Goal: Task Accomplishment & Management: Use online tool/utility

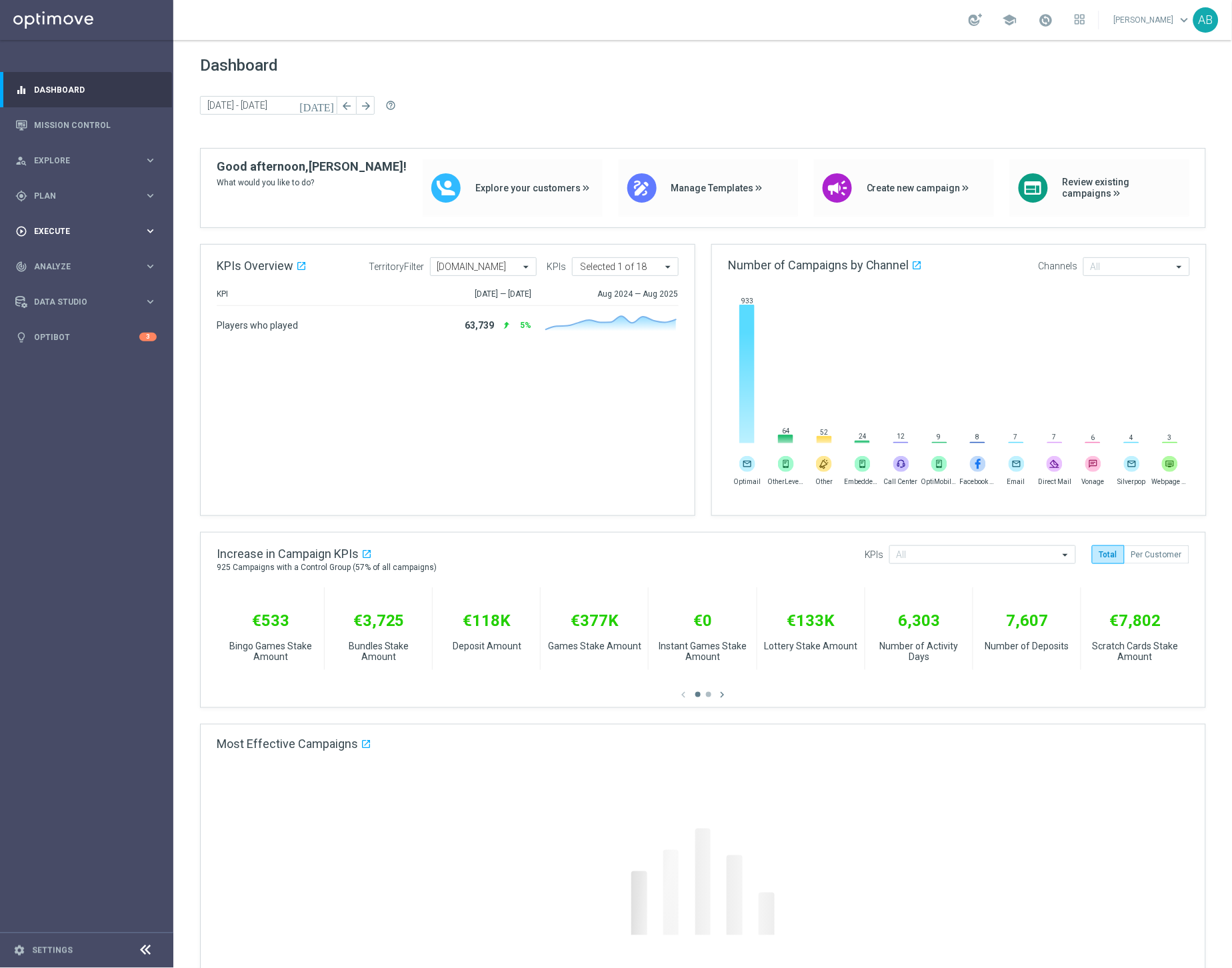
click at [54, 228] on span "Execute" at bounding box center [89, 231] width 110 height 8
click at [53, 196] on span "Plan" at bounding box center [89, 196] width 110 height 8
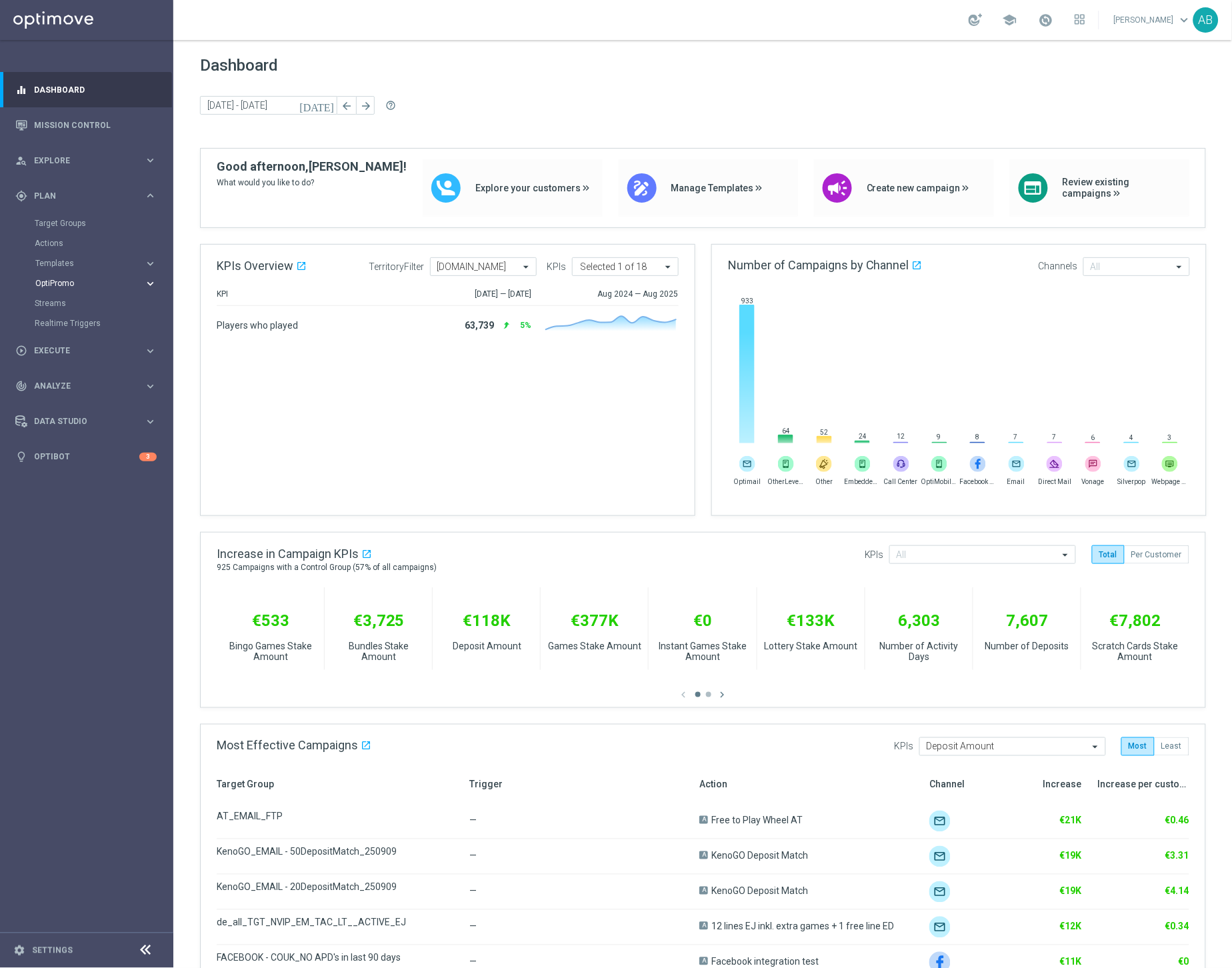
click at [66, 286] on span "OptiPromo" at bounding box center [83, 284] width 95 height 8
click at [66, 302] on link "Promotions" at bounding box center [90, 304] width 97 height 11
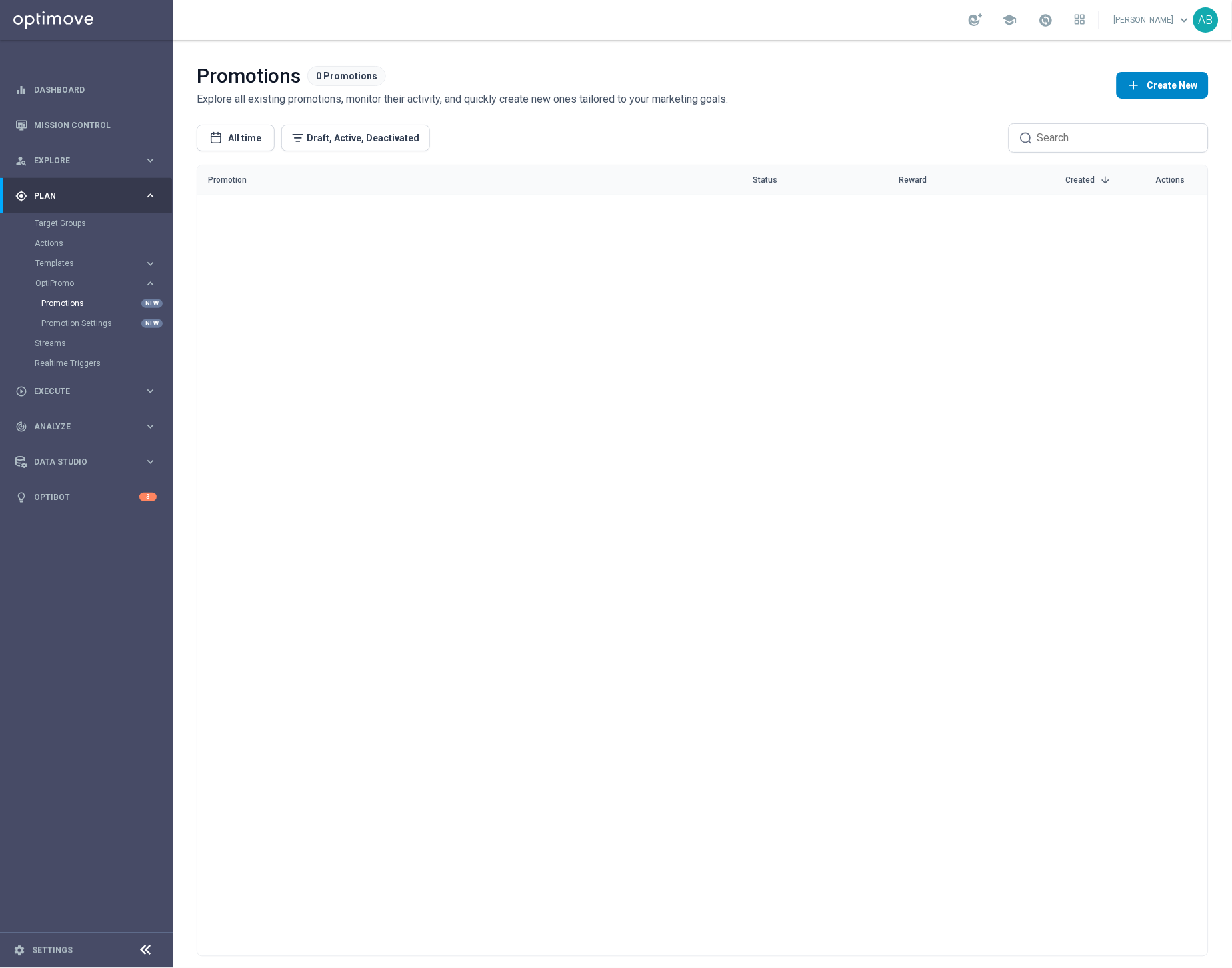
click at [1182, 81] on button "Create New" at bounding box center [1162, 85] width 92 height 27
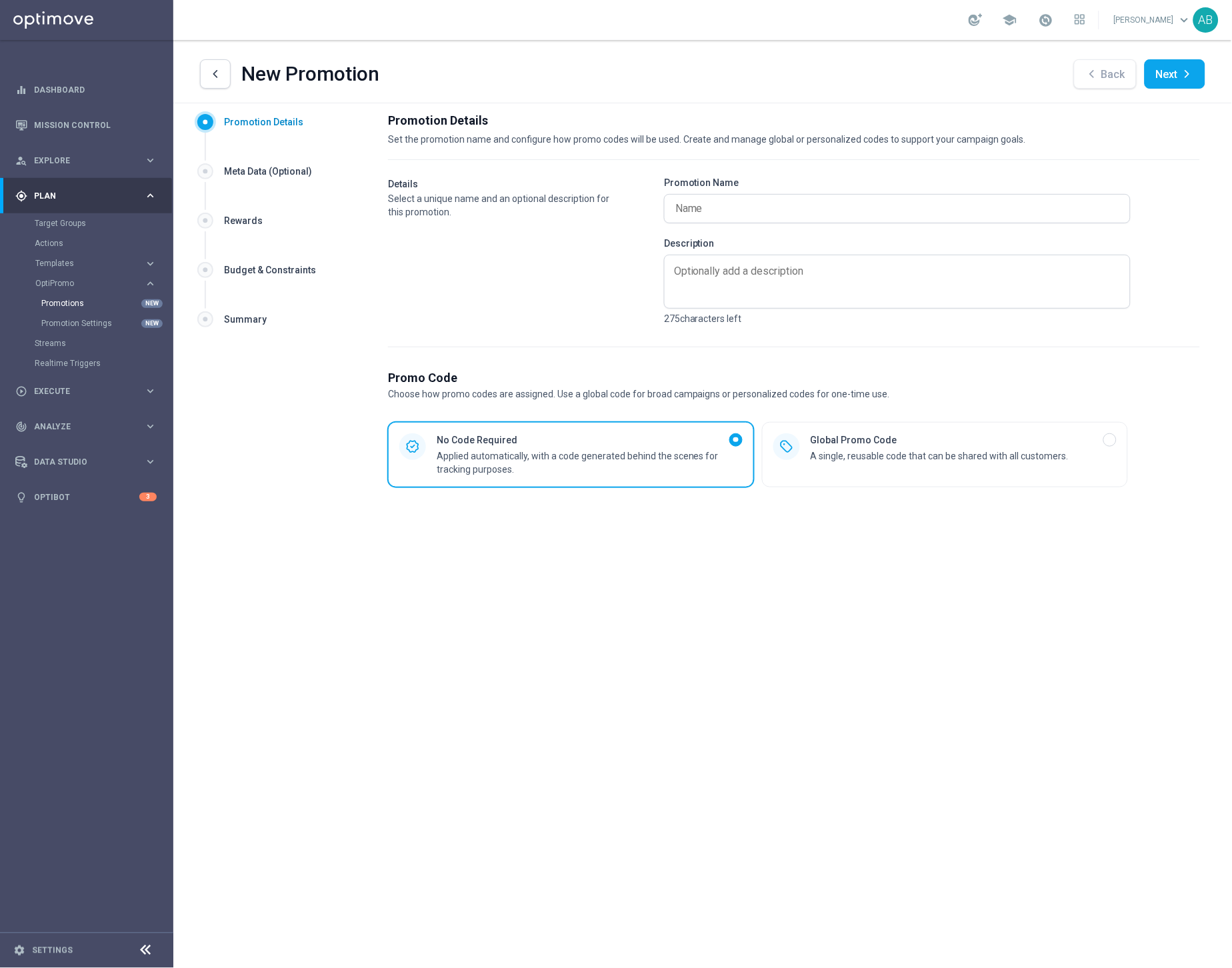
click at [300, 167] on div "Meta Data (Optional)" at bounding box center [267, 172] width 88 height 13
click at [241, 222] on div "Rewards" at bounding box center [243, 221] width 39 height 13
click at [239, 263] on div "Budget & Constraints" at bounding box center [269, 270] width 92 height 13
click at [56, 73] on link "Dashboard" at bounding box center [95, 89] width 123 height 36
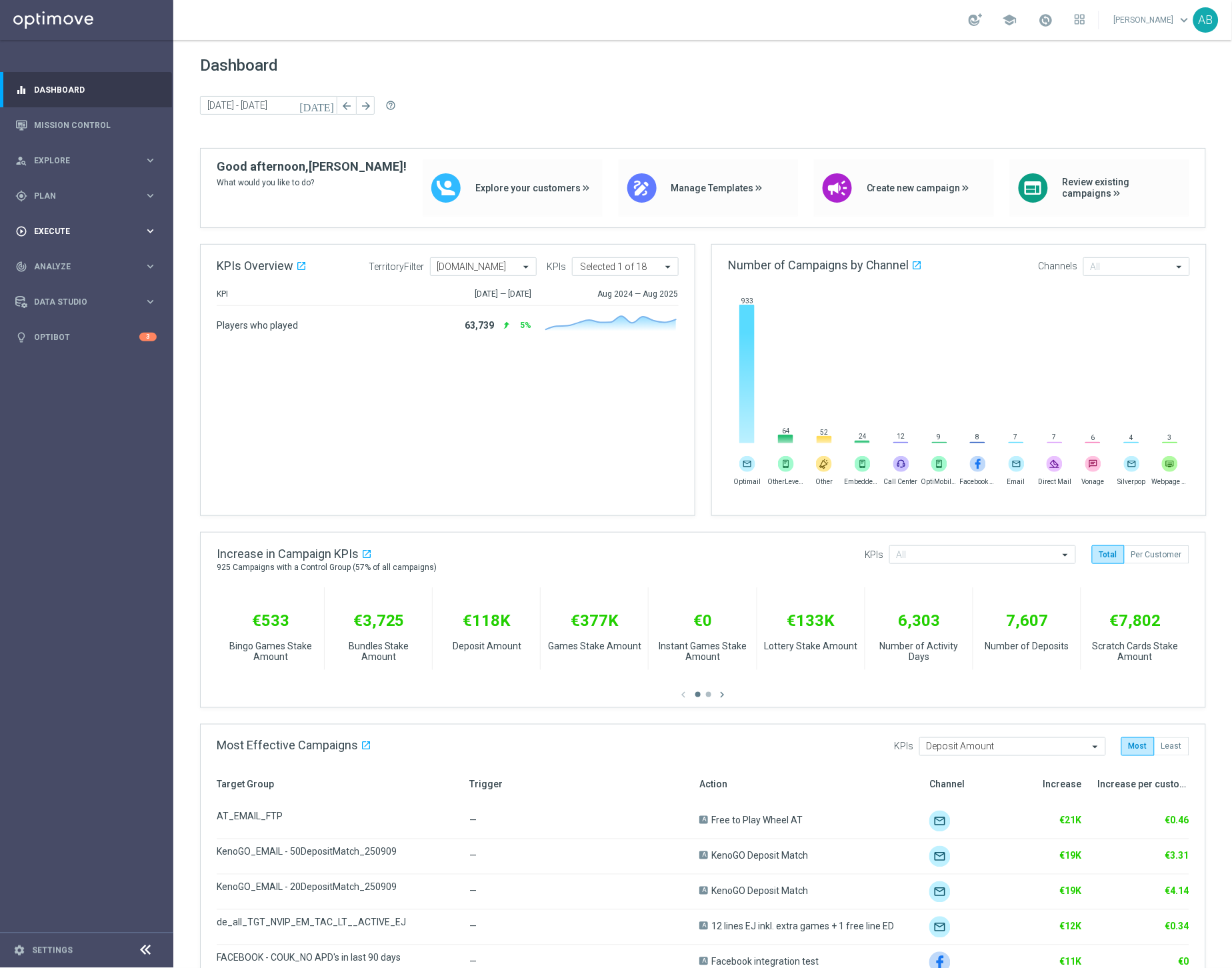
click at [48, 244] on div "play_circle_outline Execute keyboard_arrow_right" at bounding box center [86, 231] width 172 height 36
click at [48, 201] on div "gps_fixed Plan keyboard_arrow_right" at bounding box center [86, 196] width 172 height 36
click at [90, 285] on span "OptiPromo" at bounding box center [83, 284] width 95 height 8
click at [50, 355] on span "Execute" at bounding box center [89, 351] width 110 height 8
click at [76, 255] on link "Campaign Builder" at bounding box center [86, 259] width 104 height 11
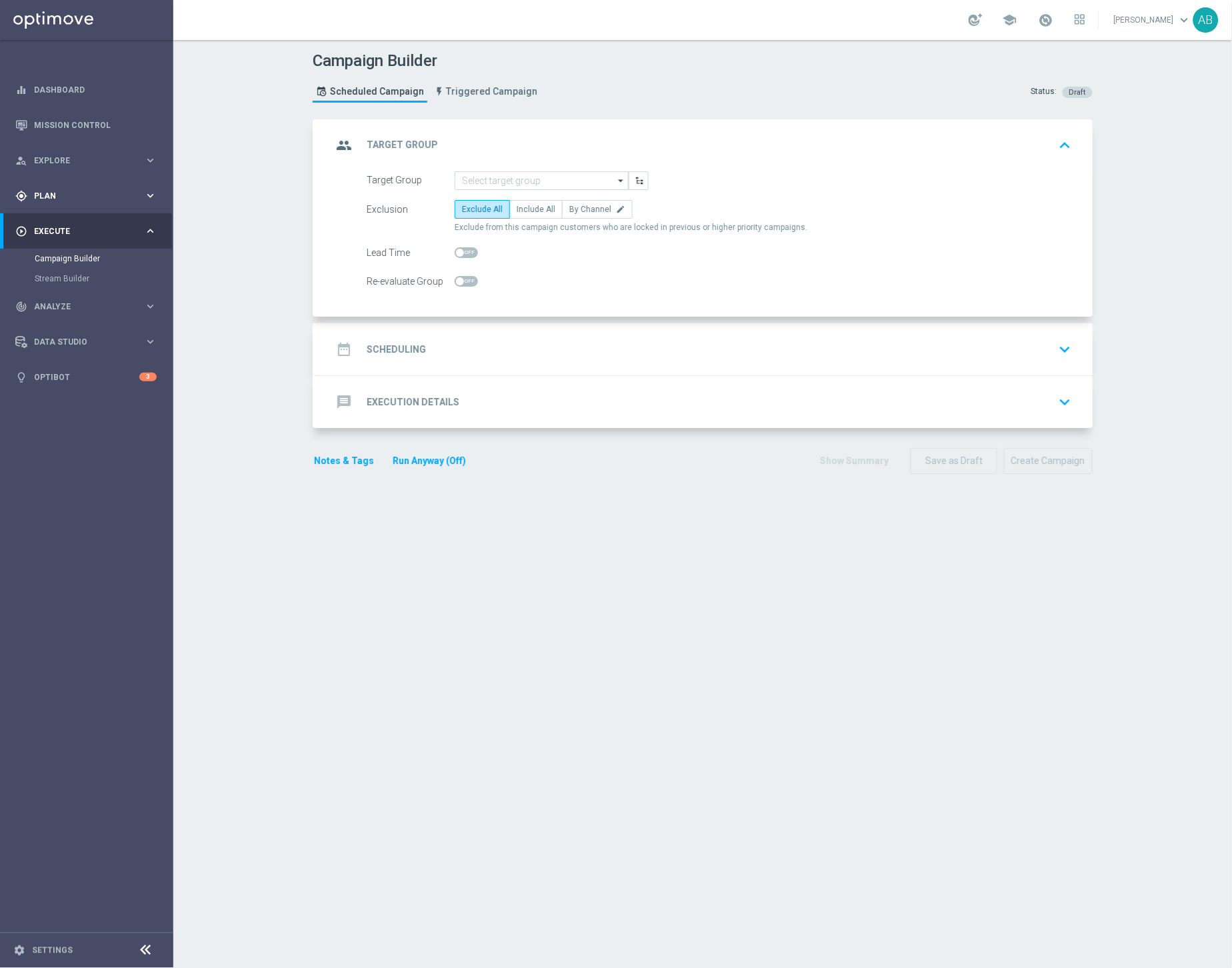
click at [54, 194] on span "Plan" at bounding box center [89, 196] width 110 height 8
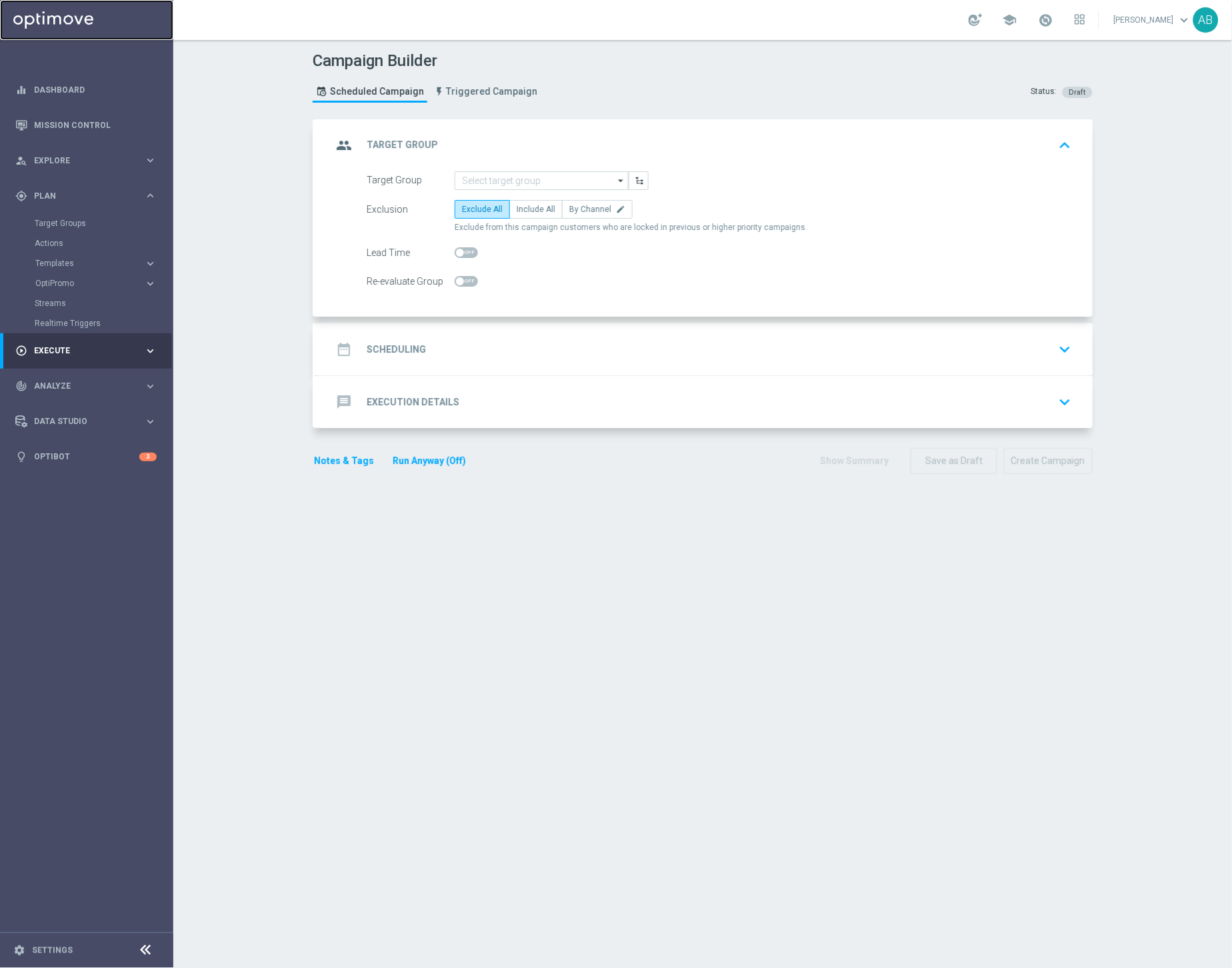
click at [64, 24] on link at bounding box center [86, 20] width 174 height 40
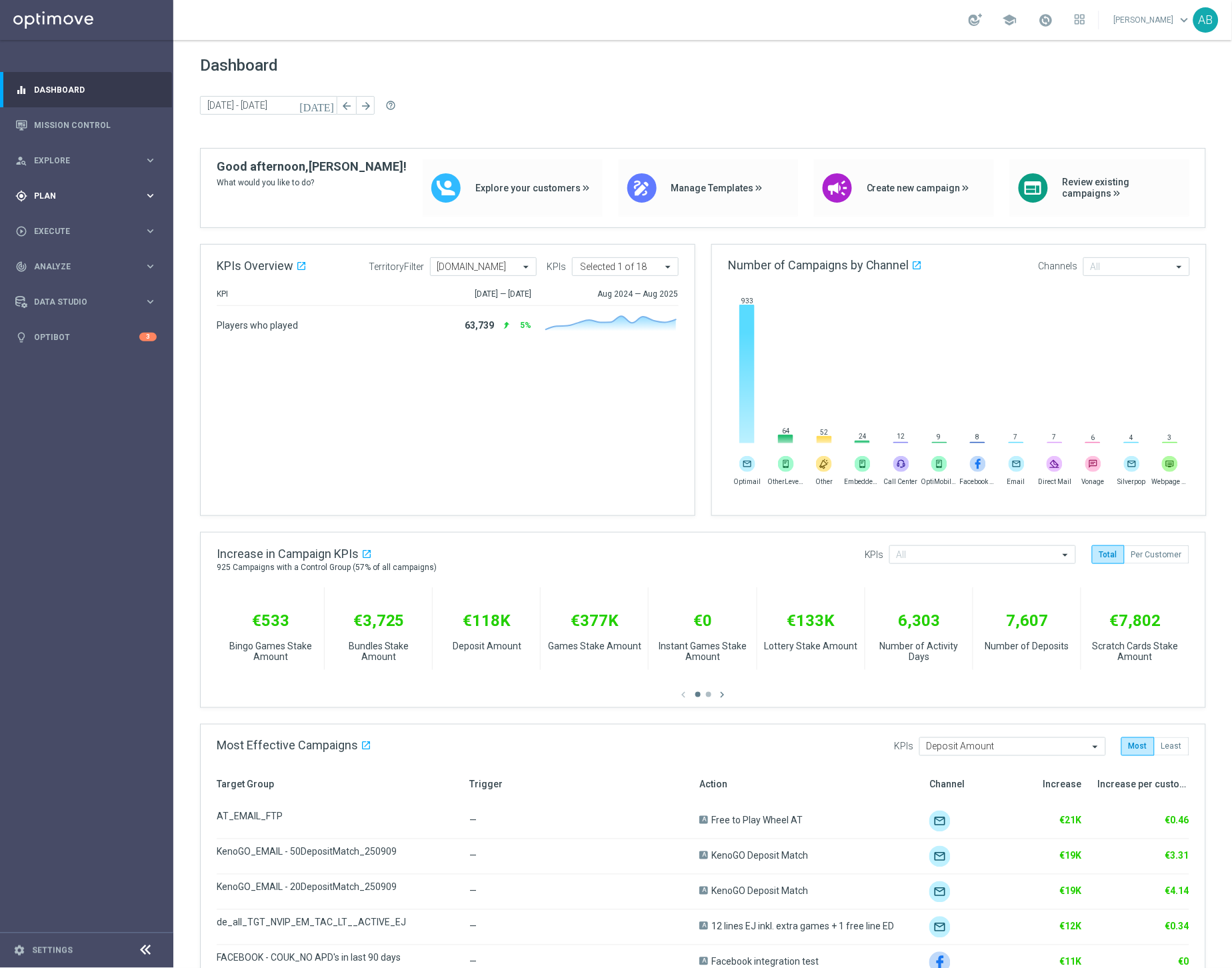
click at [49, 192] on span "Plan" at bounding box center [89, 196] width 110 height 8
click at [56, 266] on span "Templates" at bounding box center [83, 263] width 95 height 8
click at [77, 325] on link "OptiMobile Push" at bounding box center [90, 323] width 97 height 11
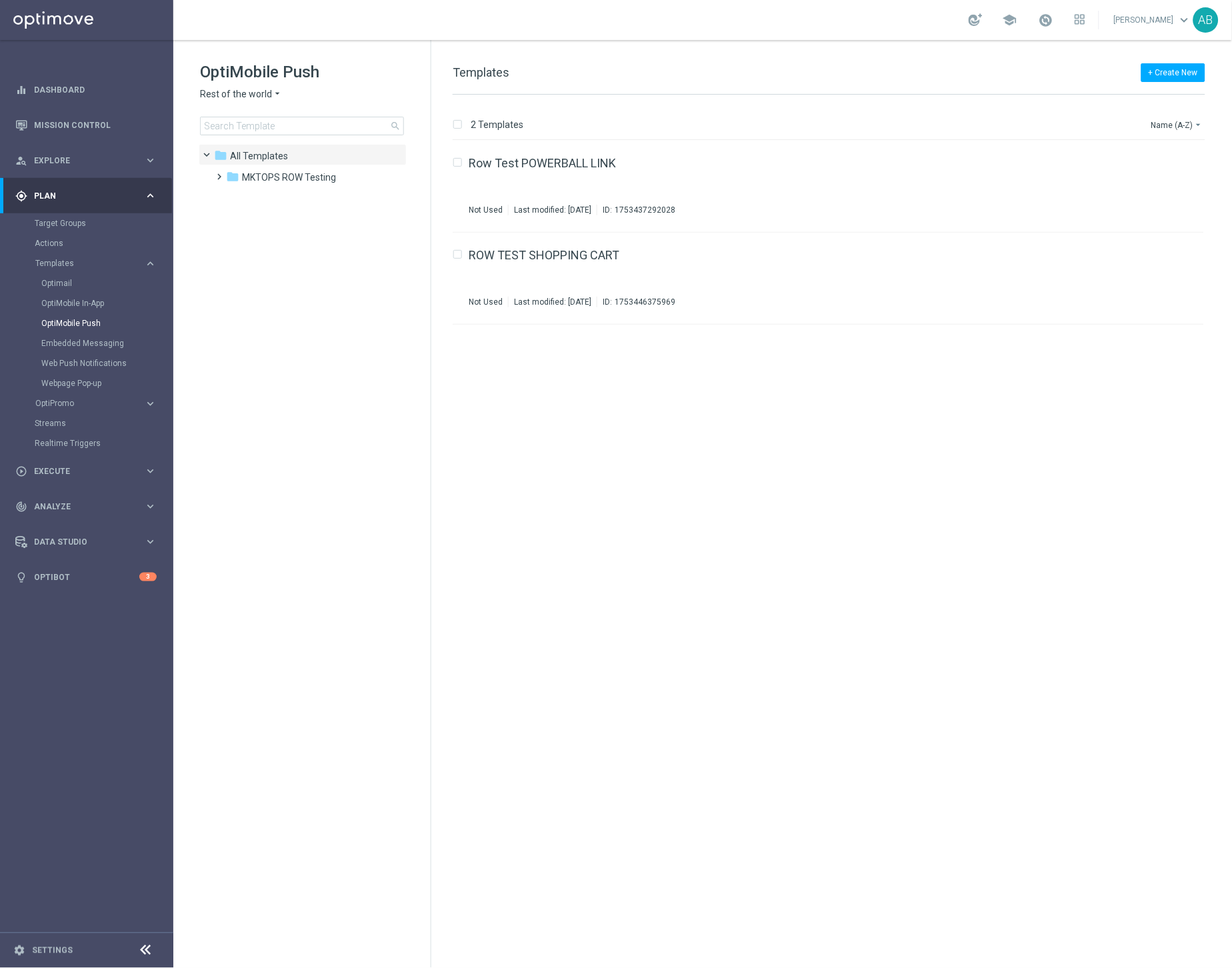
click at [228, 92] on span "Rest of the world" at bounding box center [235, 94] width 72 height 13
click at [237, 260] on div "UK TEST" at bounding box center [250, 253] width 100 height 16
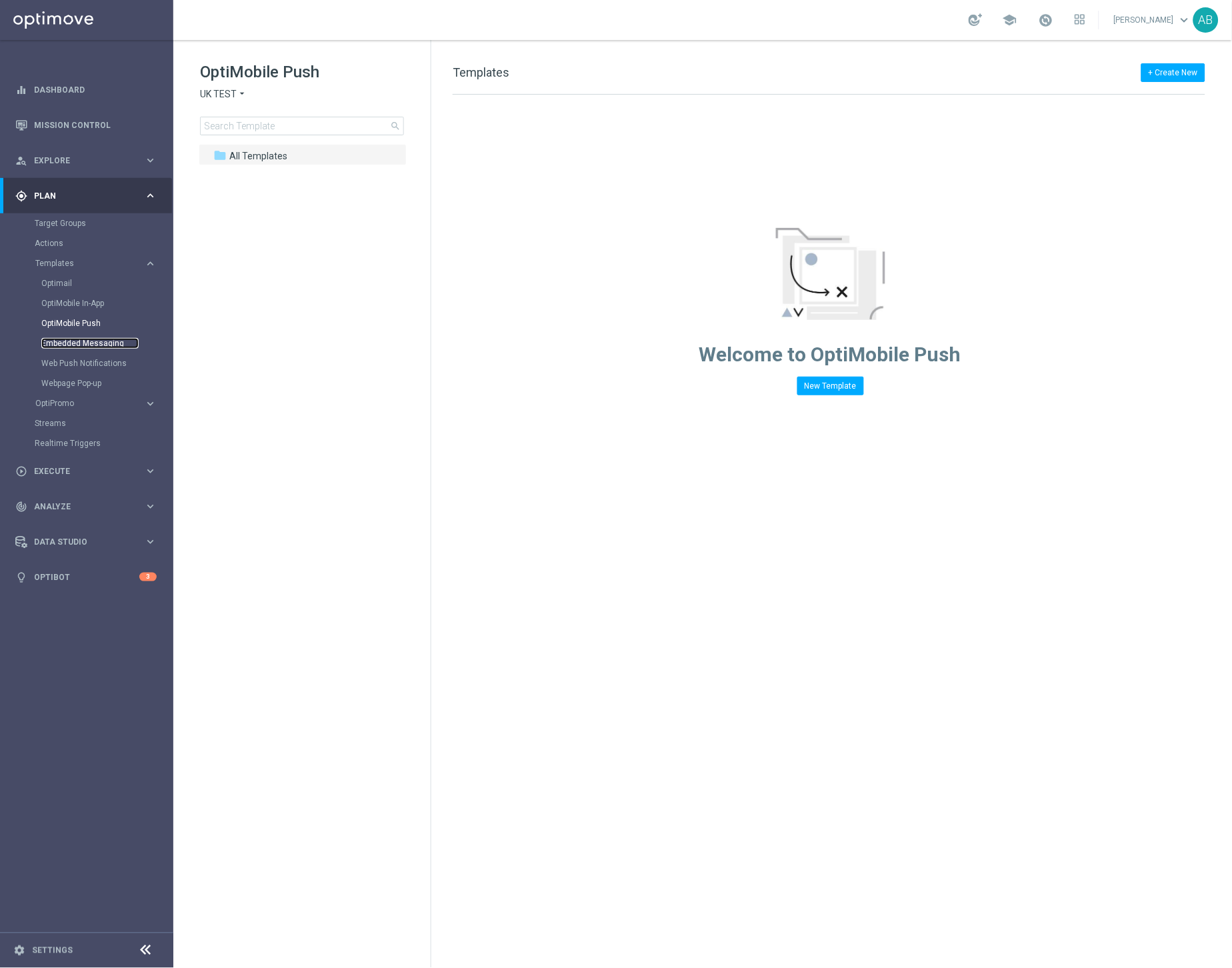
click at [79, 345] on link "Embedded Messaging" at bounding box center [90, 343] width 97 height 11
click at [830, 378] on button "New Template" at bounding box center [830, 386] width 66 height 19
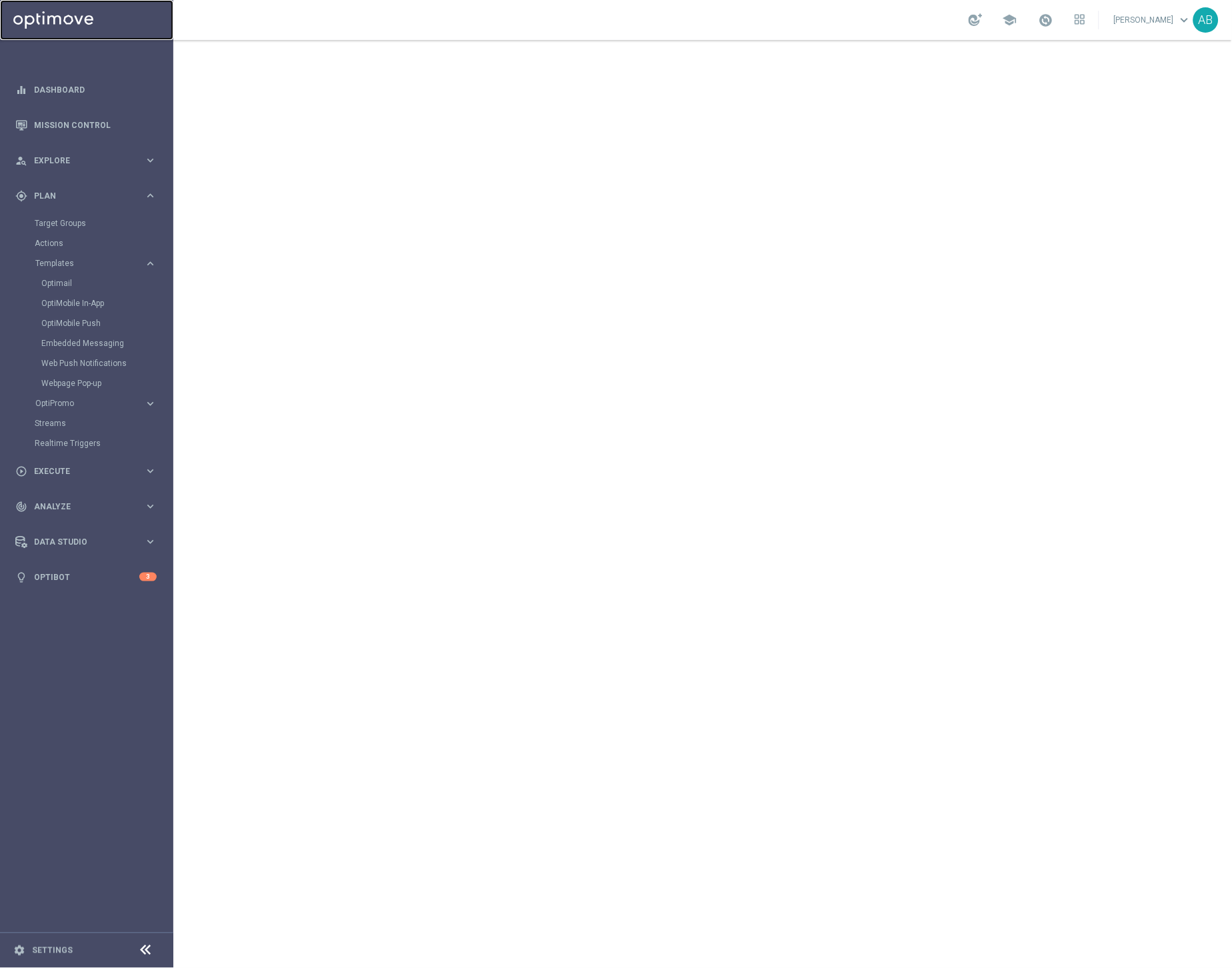
click at [70, 23] on link at bounding box center [86, 20] width 174 height 40
